Goal: Find specific page/section: Find specific page/section

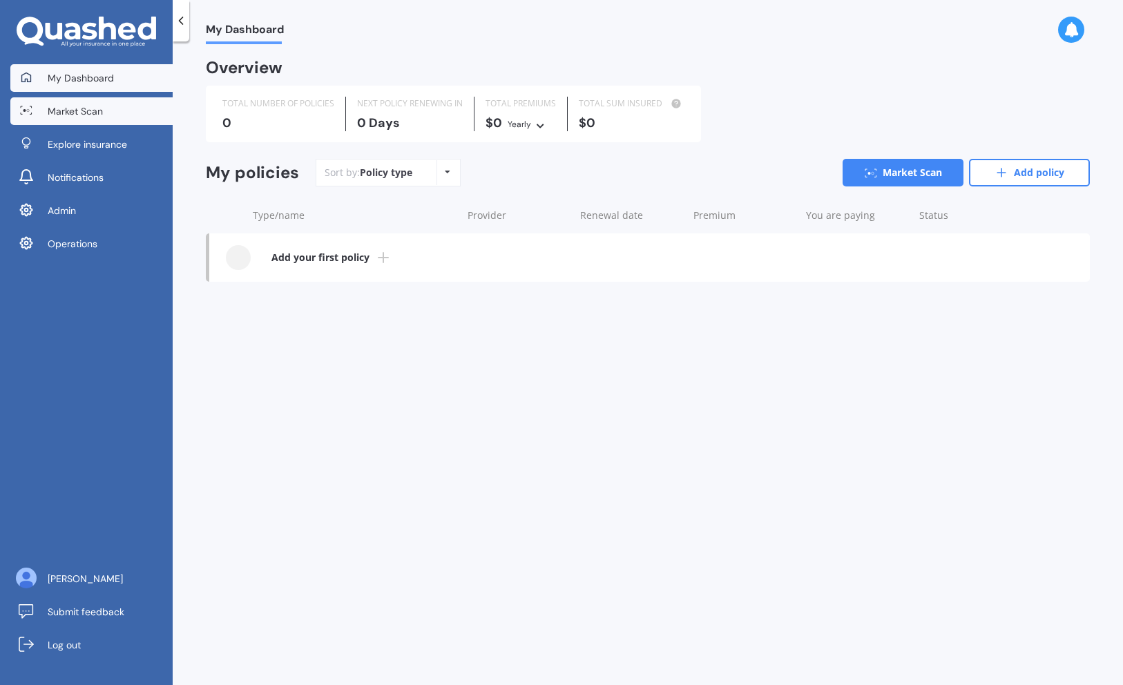
click at [88, 113] on span "Market Scan" at bounding box center [75, 111] width 55 height 14
